Goal: Transaction & Acquisition: Purchase product/service

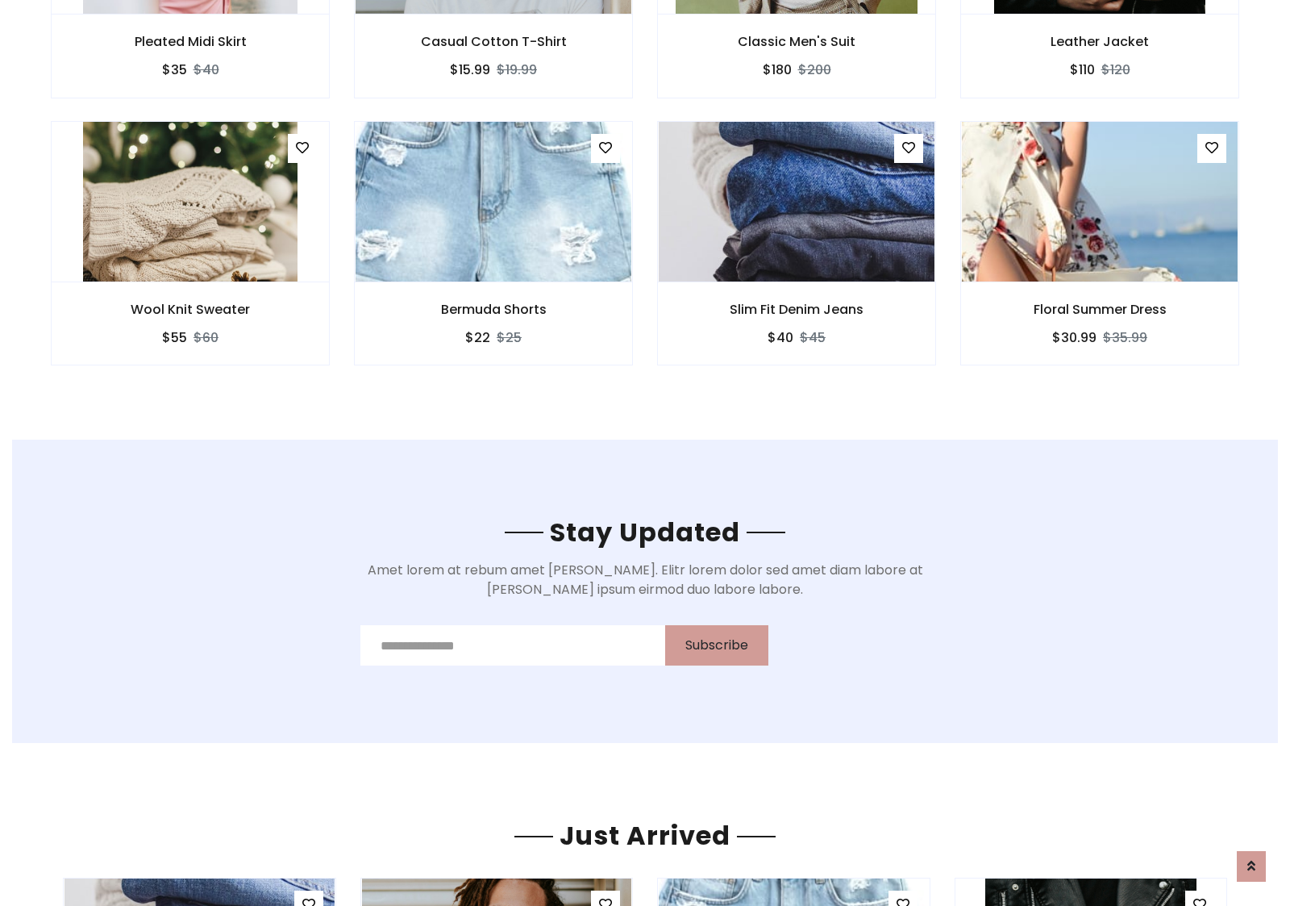
scroll to position [2429, 0]
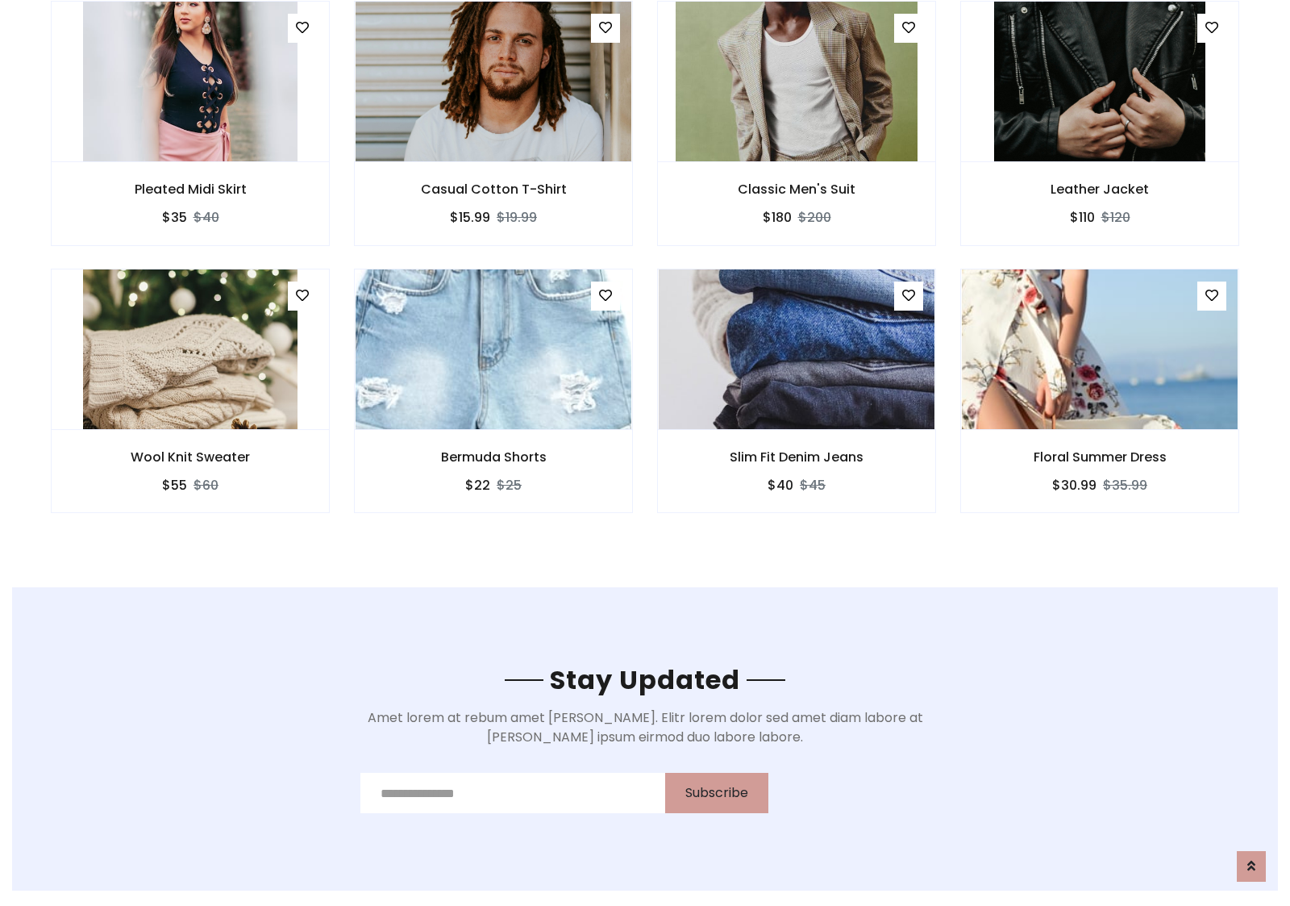
click at [645, 273] on div "Slim Fit Denim Jeans $40 $45" at bounding box center [796, 402] width 303 height 267
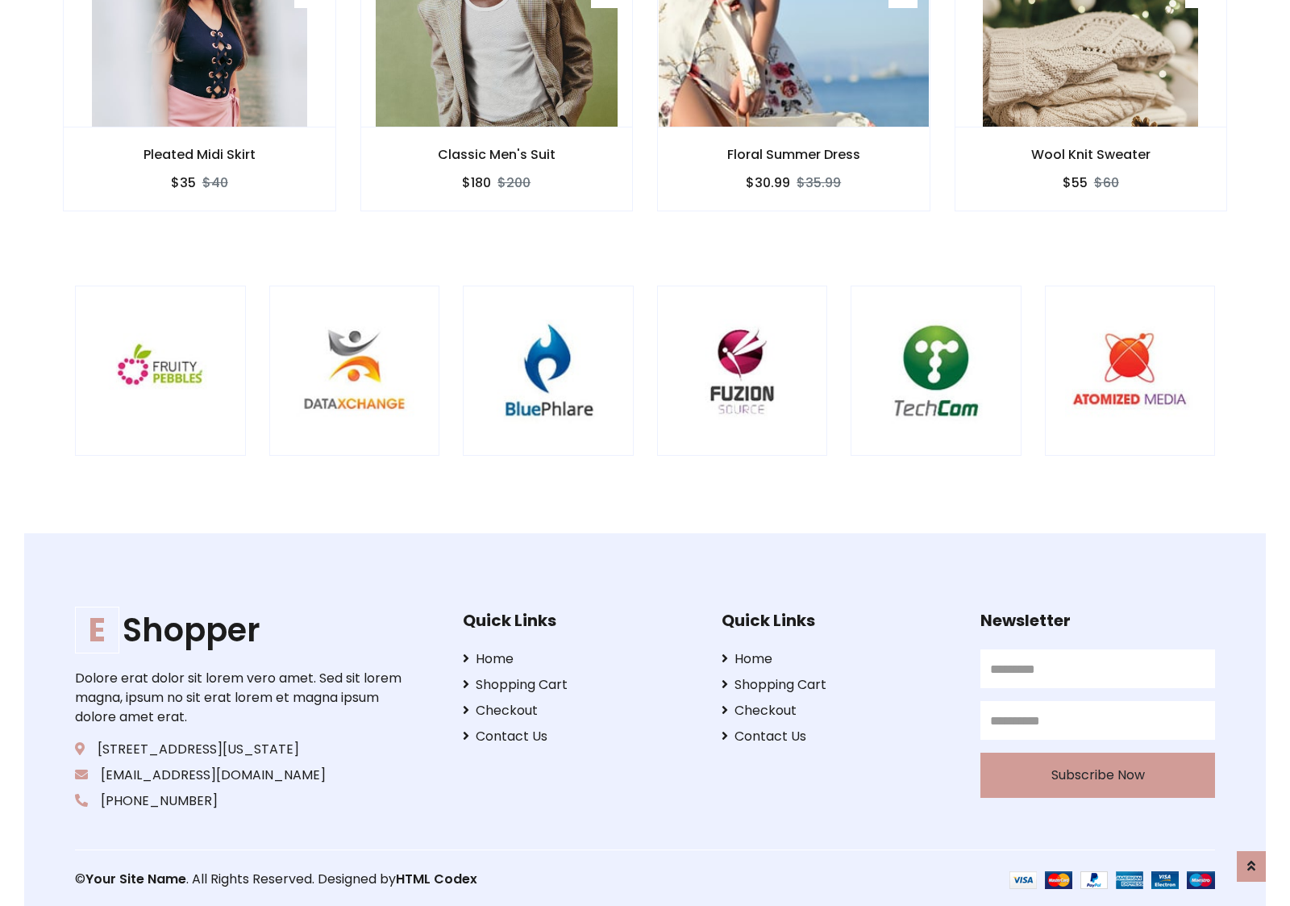
scroll to position [3070, 0]
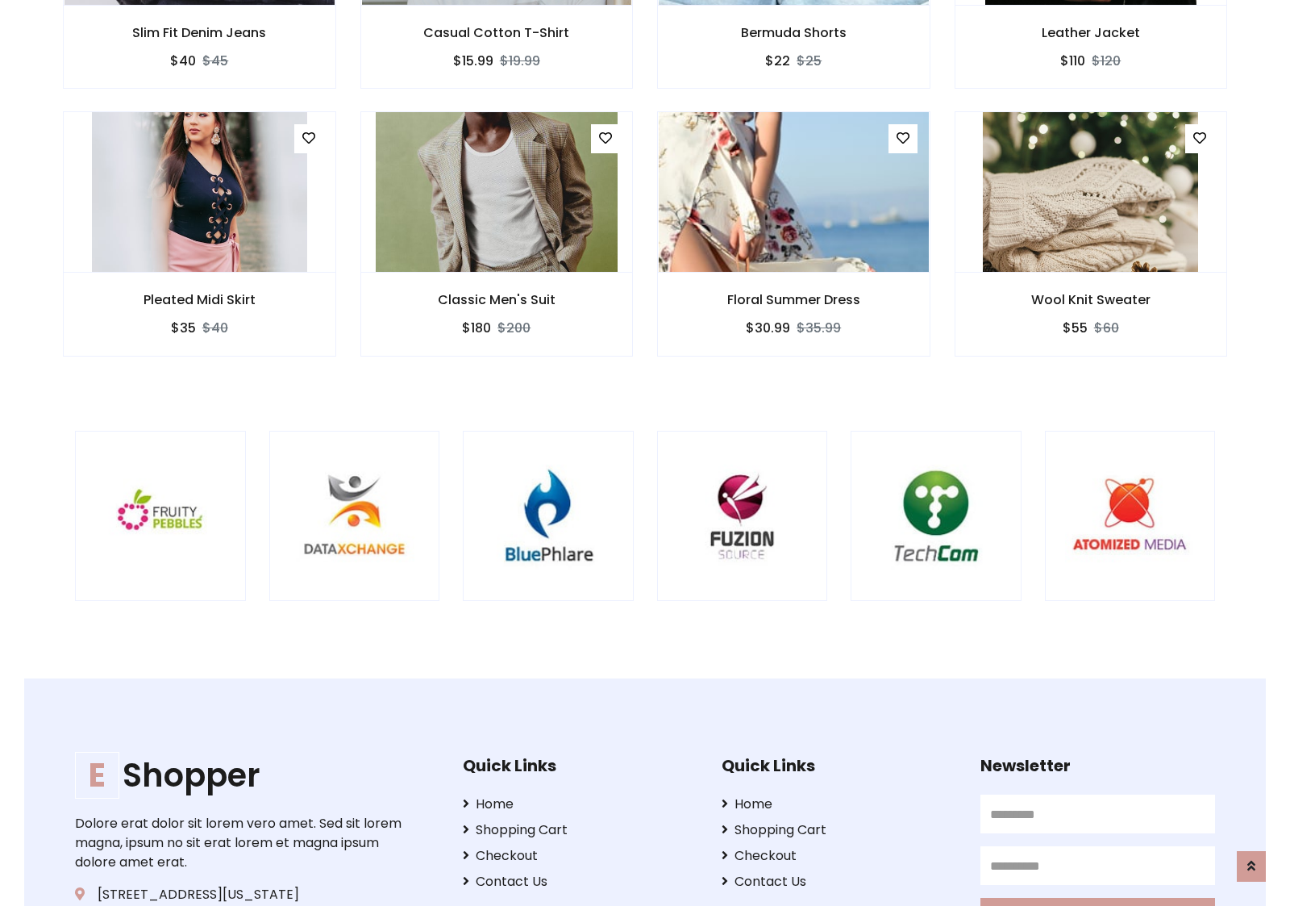
click at [645, 452] on div at bounding box center [850, 516] width 3879 height 171
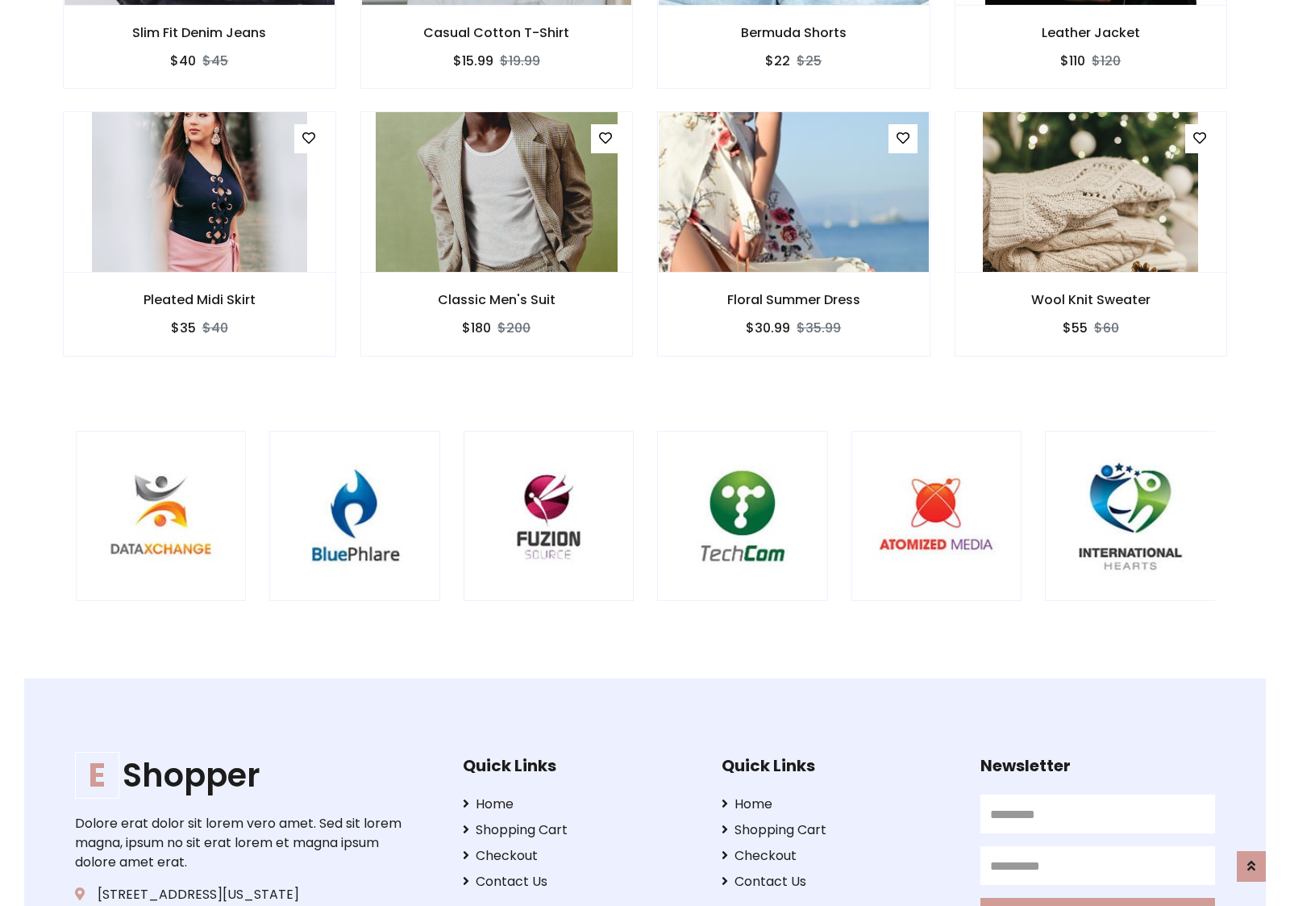
click at [645, 452] on div at bounding box center [657, 516] width 3879 height 171
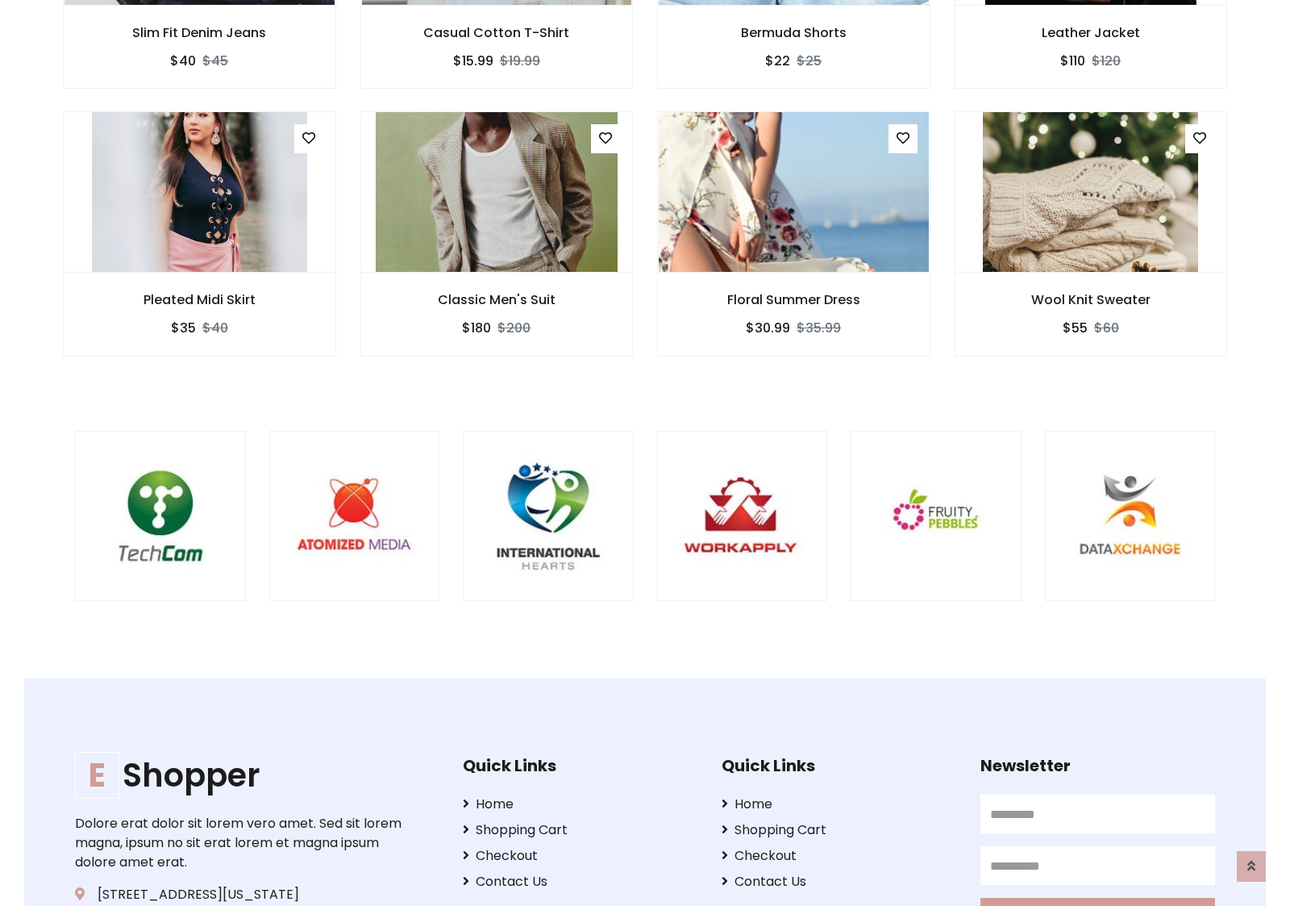
scroll to position [0, 0]
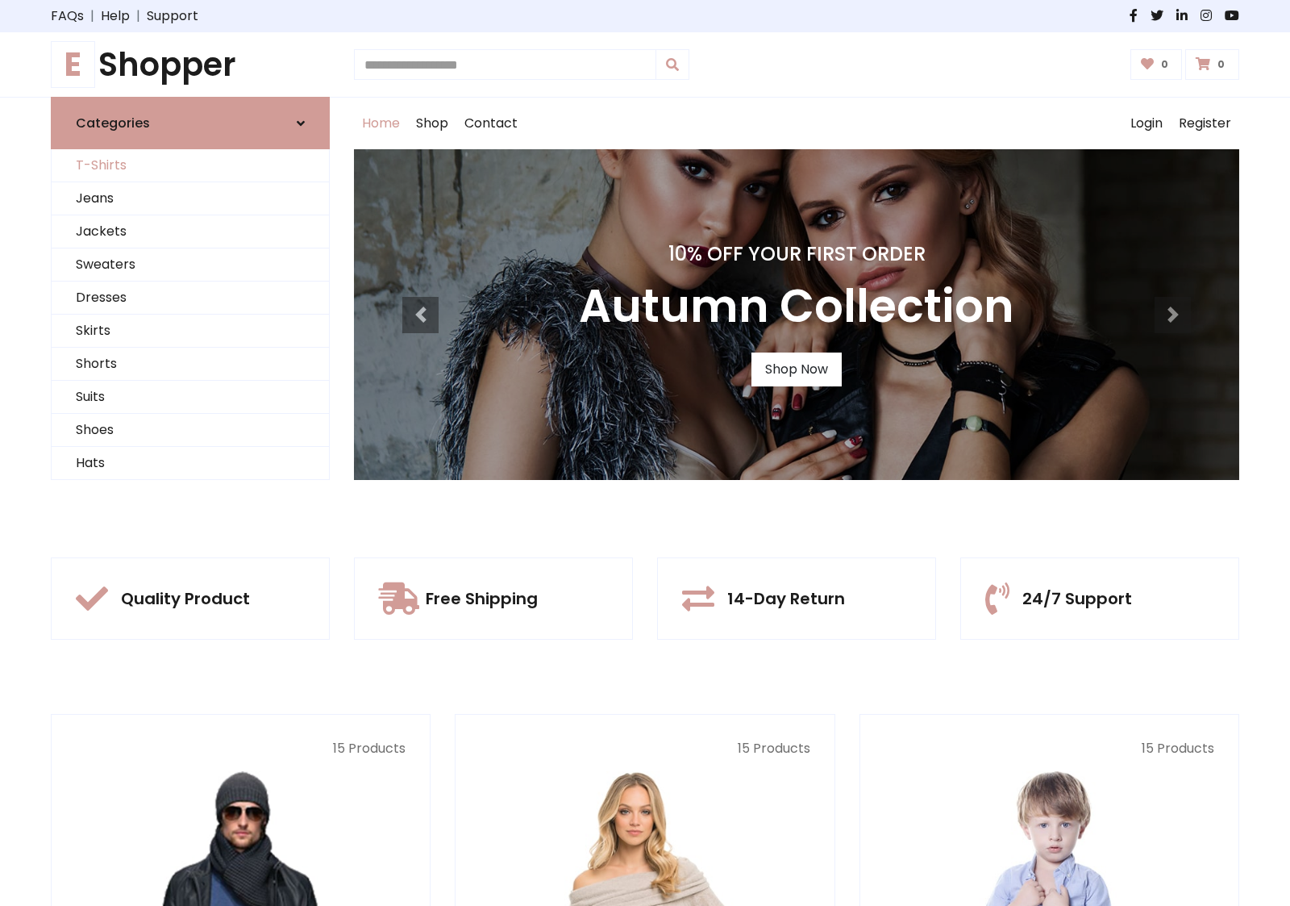
click at [190, 165] on link "T-Shirts" at bounding box center [190, 165] width 277 height 33
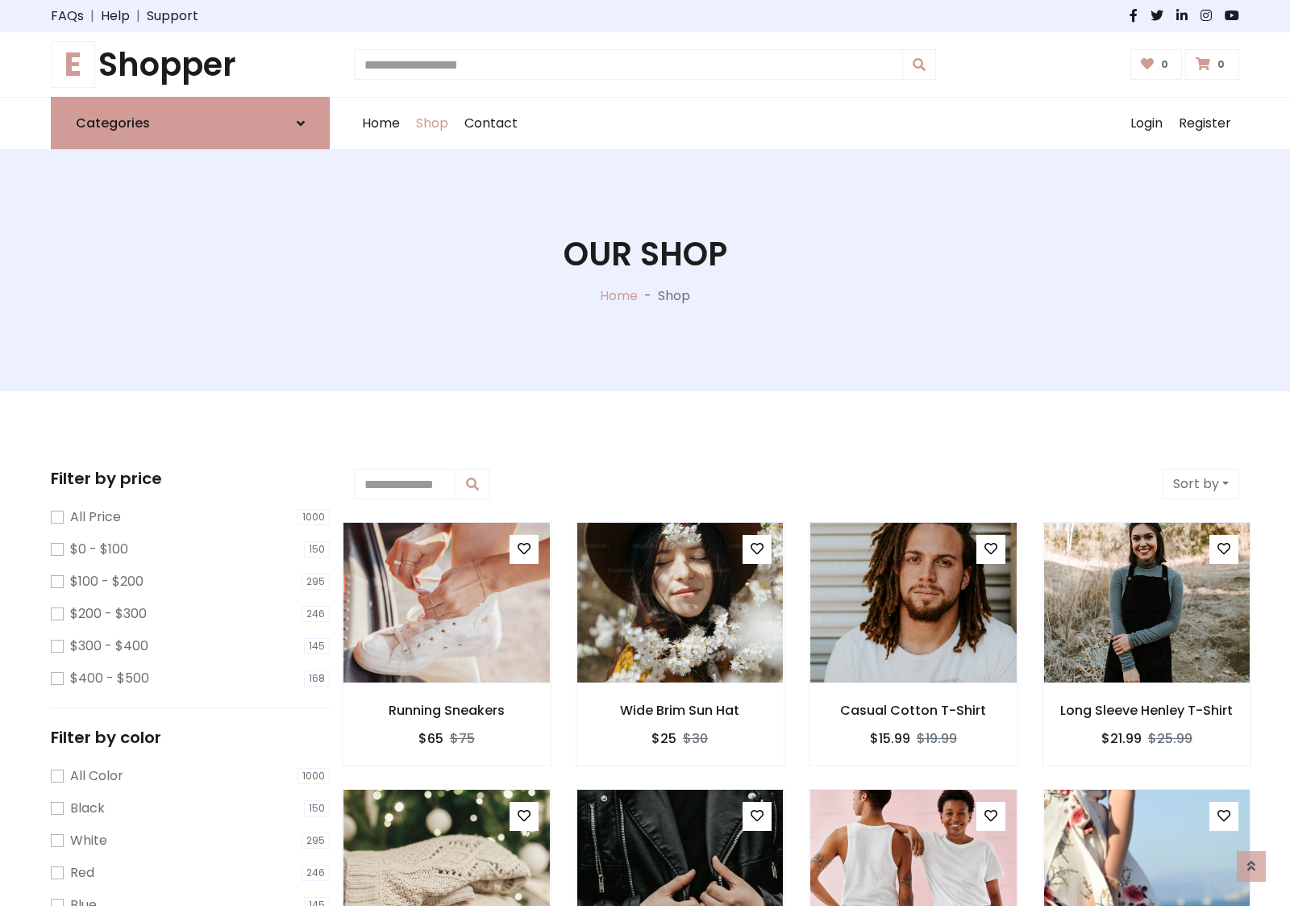
scroll to position [647, 0]
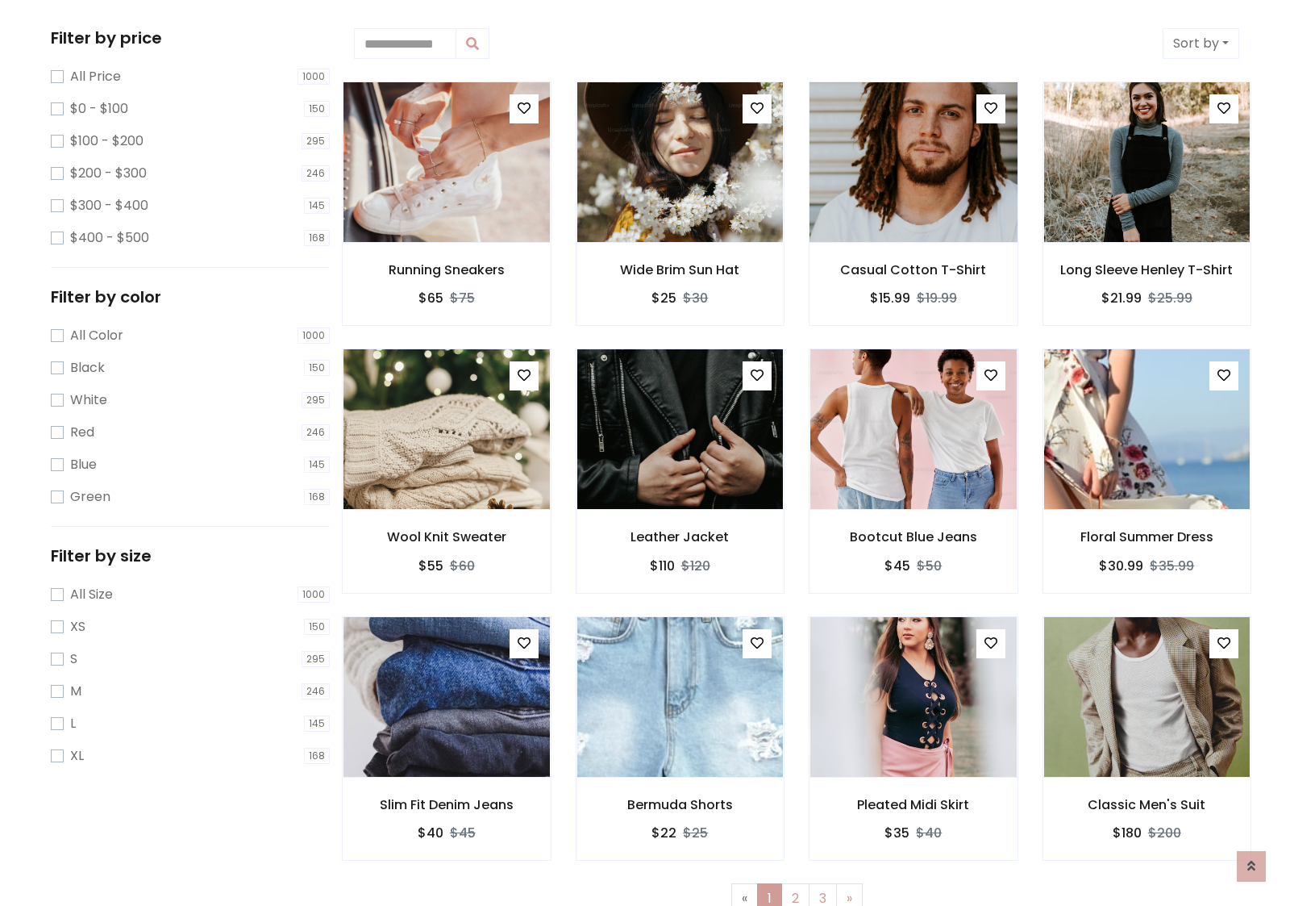
scroll to position [0, 0]
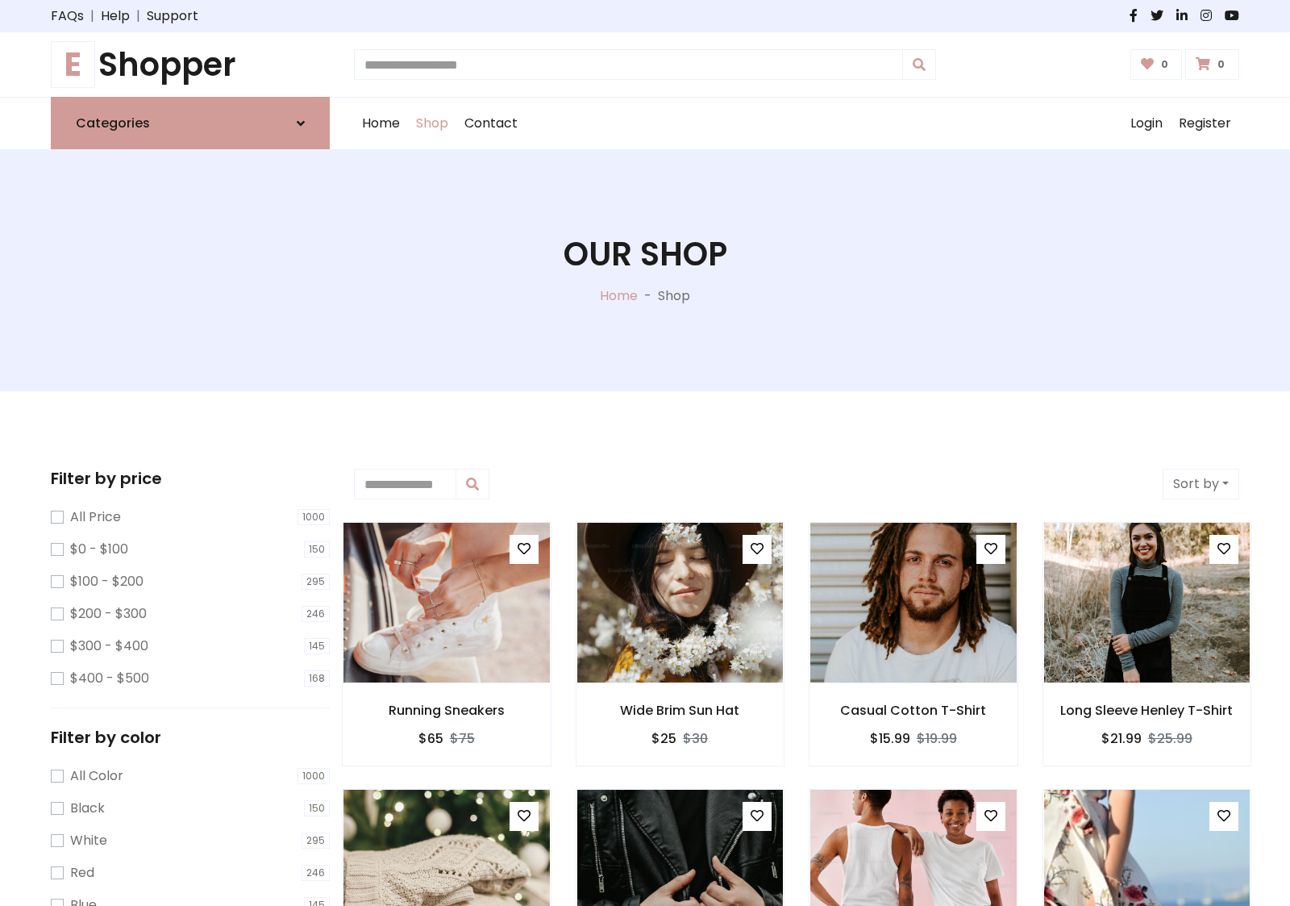
click at [190, 65] on h1 "E Shopper" at bounding box center [190, 64] width 279 height 39
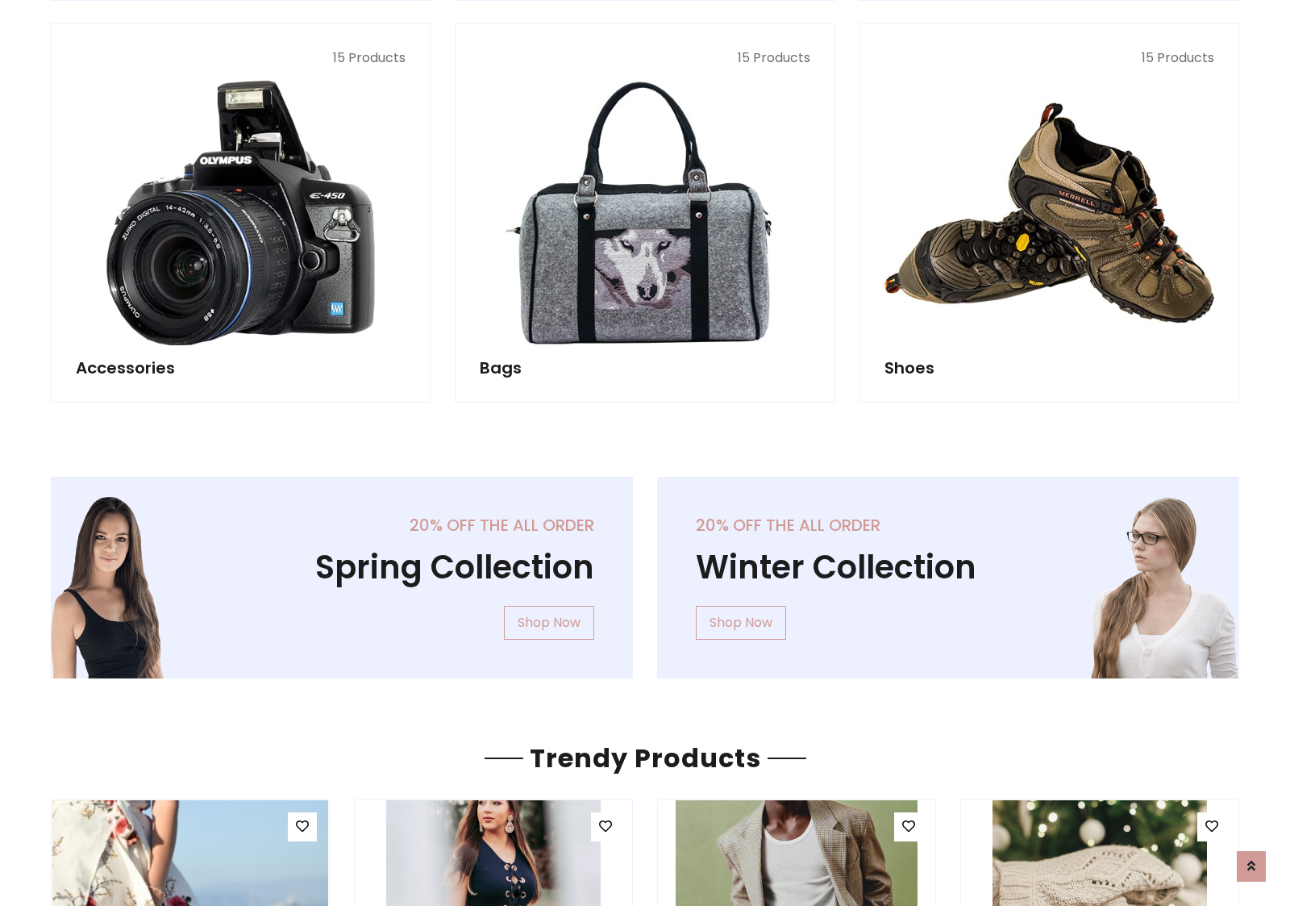
scroll to position [1567, 0]
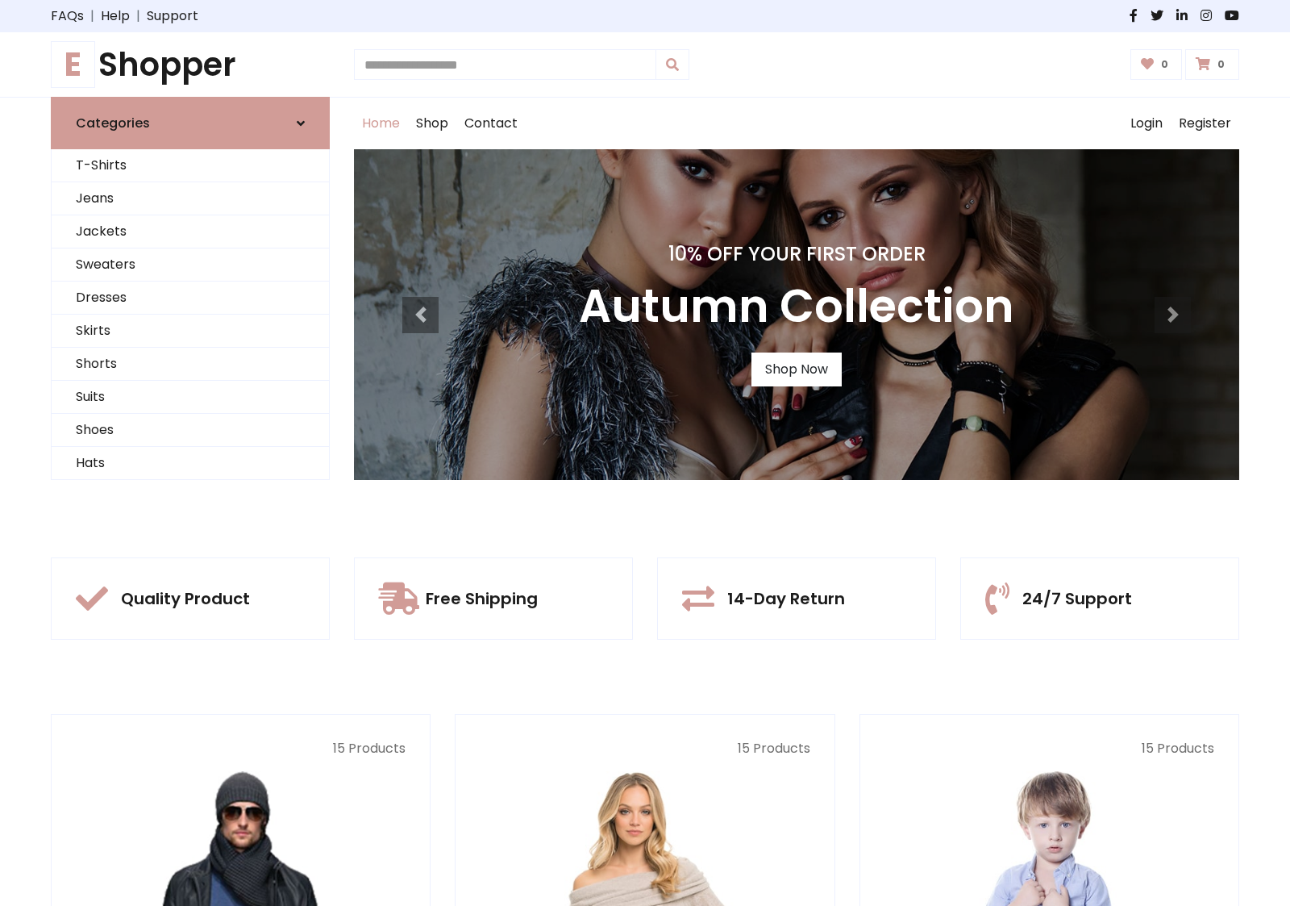
scroll to position [529, 0]
